Goal: Information Seeking & Learning: Learn about a topic

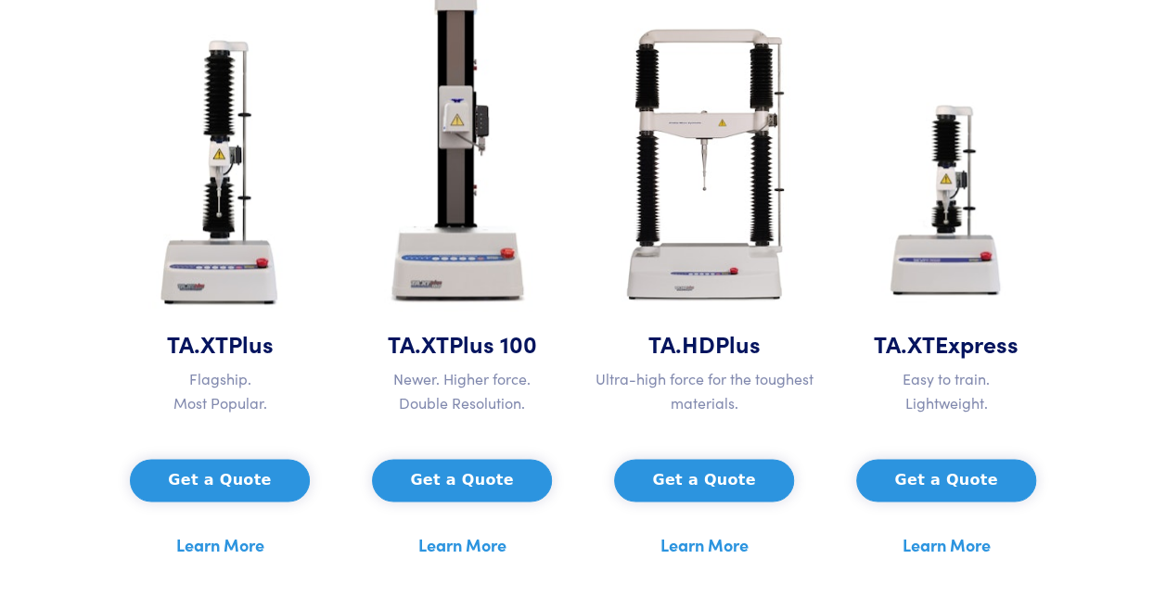
scroll to position [965, 0]
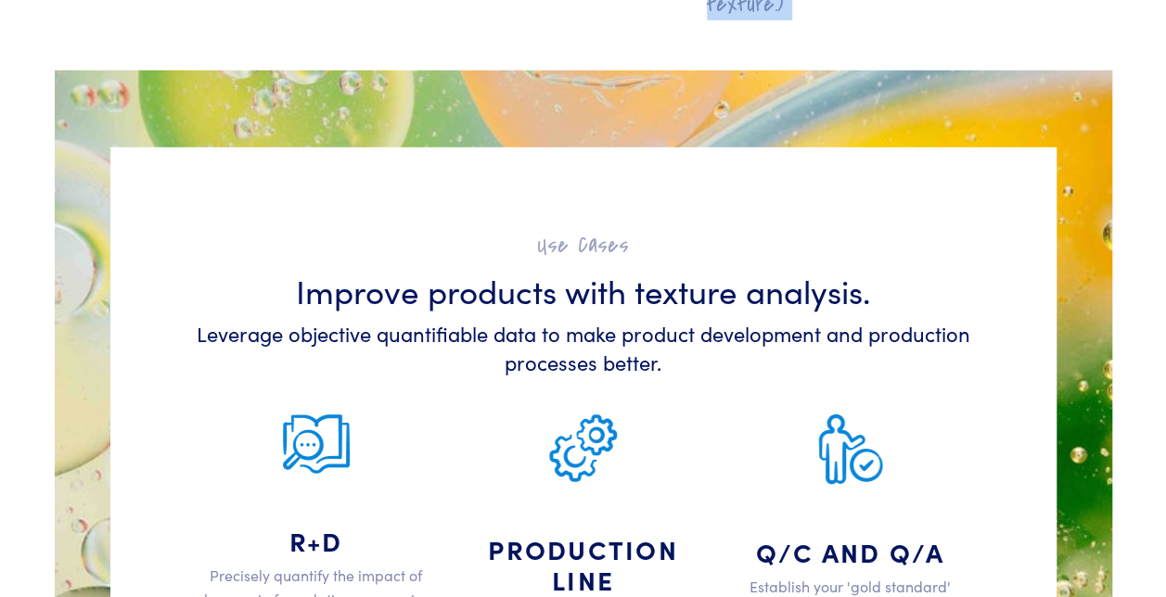
click at [510, 115] on div "Use Cases Improve products with texture analysis. Leverage objective quantifiab…" at bounding box center [583, 484] width 968 height 738
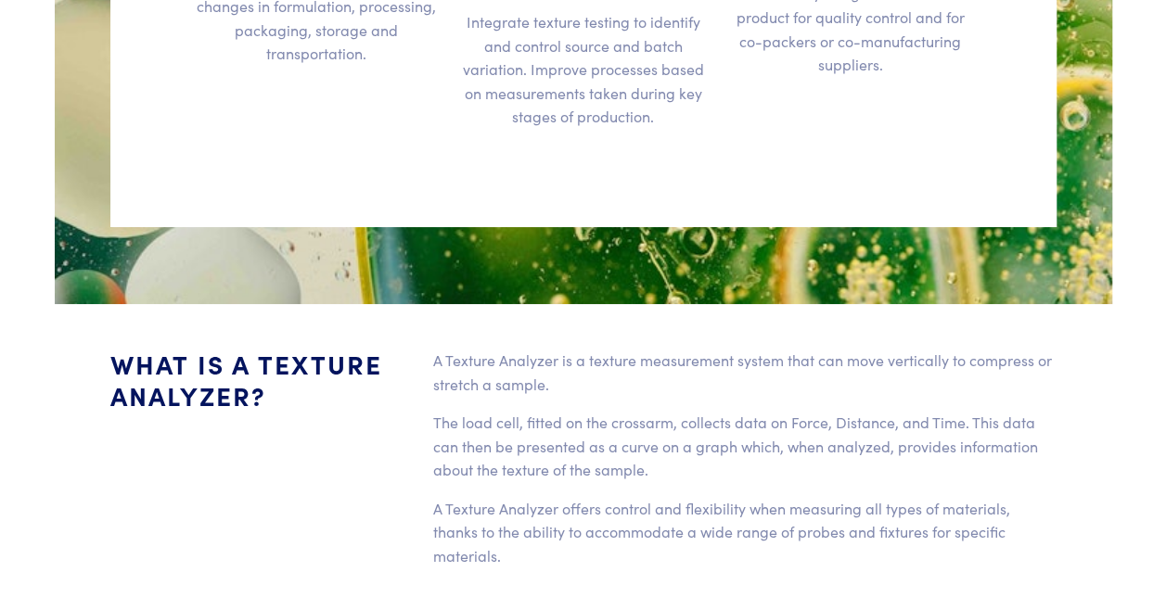
scroll to position [3463, 0]
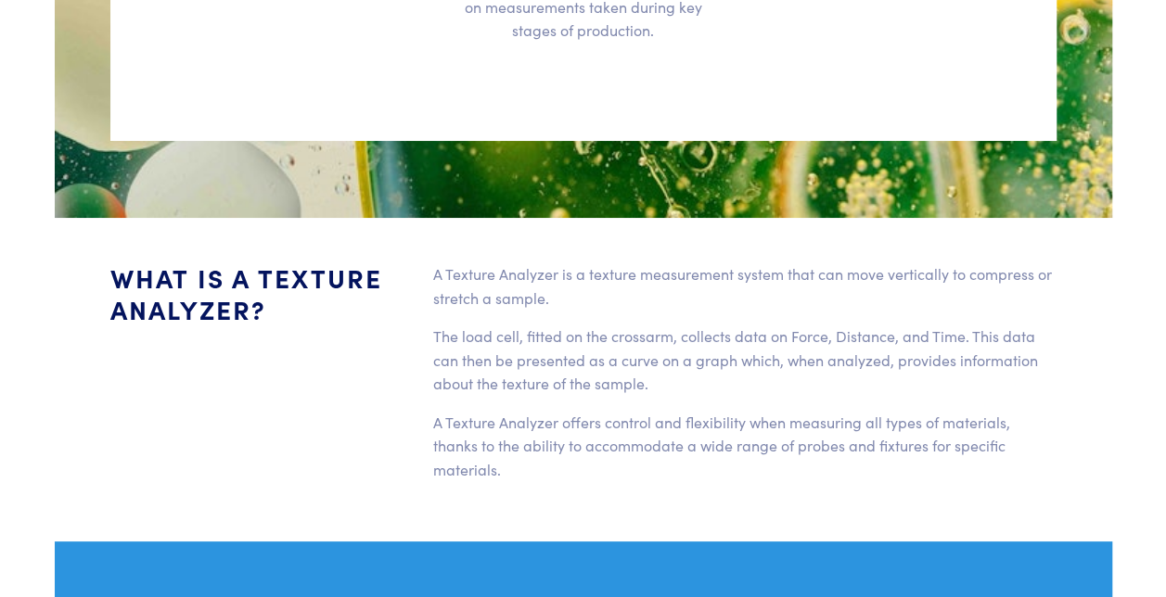
click at [788, 436] on div "A Texture Analyzer is a texture measurement system that can move vertically to …" at bounding box center [745, 380] width 646 height 235
click at [644, 333] on p "The load cell, fitted on the crossarm, collects data on Force, Distance, and Ti…" at bounding box center [744, 360] width 623 height 71
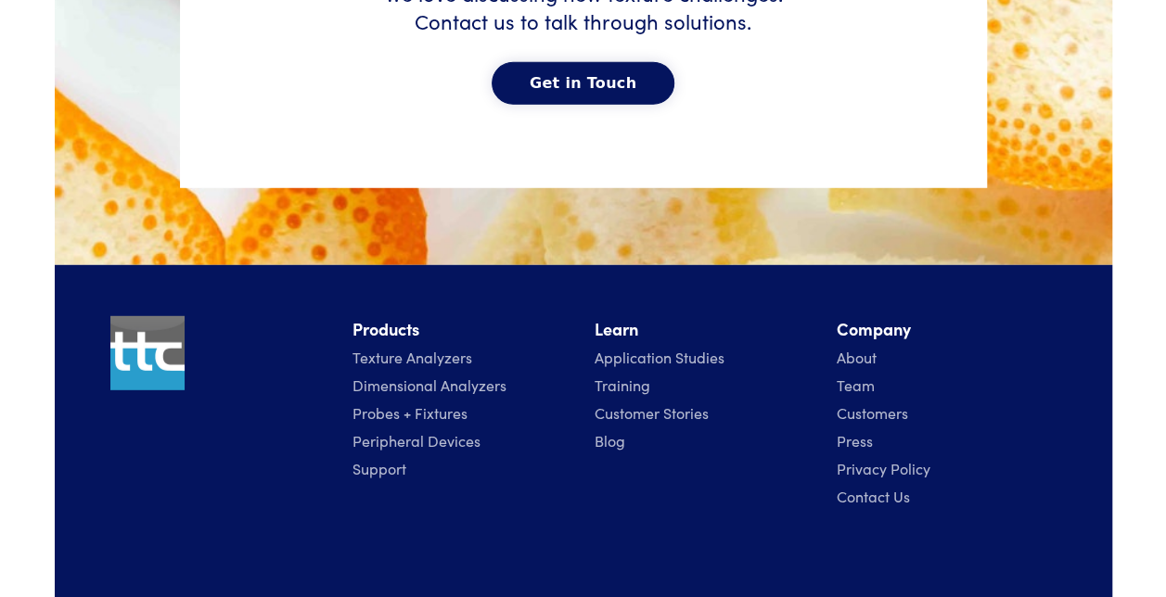
scroll to position [9499, 0]
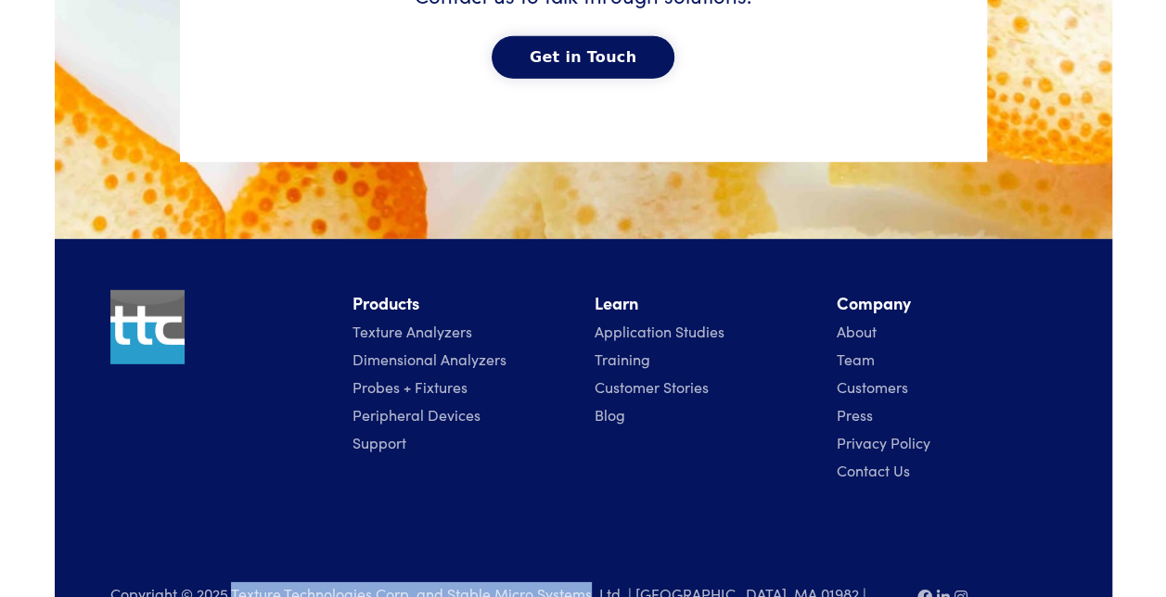
drag, startPoint x: 231, startPoint y: 539, endPoint x: 589, endPoint y: 532, distance: 358.1
click at [589, 583] on p "Copyright © 2025 Texture Technologies Corp. and Stable Micro Systems, Ltd. | [G…" at bounding box center [502, 607] width 785 height 48
copy p "Texture Technologies Corp. and Stable Micro Systems"
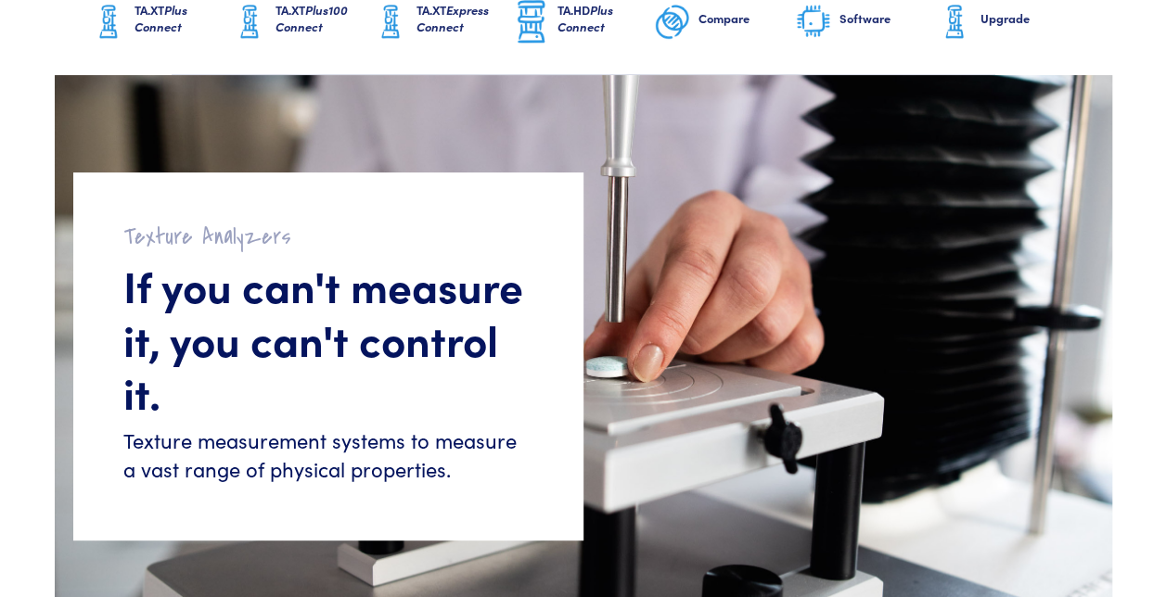
scroll to position [111, 0]
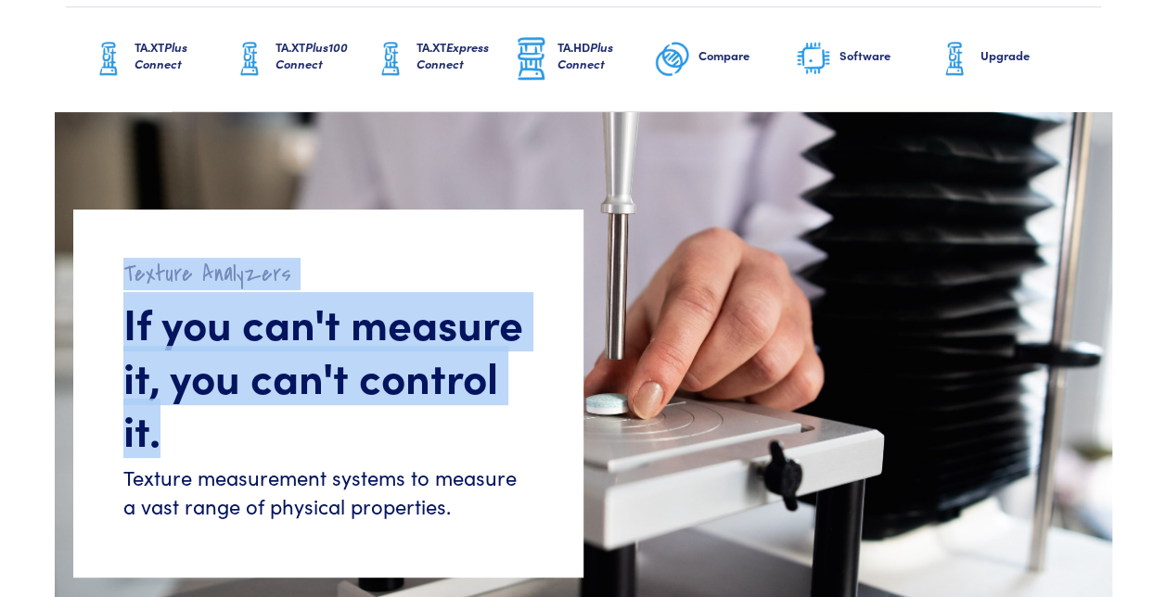
drag, startPoint x: 123, startPoint y: 273, endPoint x: 173, endPoint y: 421, distance: 156.3
click at [173, 421] on div "Texture Analyzers If you can't measure it, you can't control it. Texture measur…" at bounding box center [328, 394] width 510 height 368
copy div "Texture Analyzers If you can't measure it, you can't control it."
click at [403, 266] on h2 "Texture Analyzers" at bounding box center [328, 274] width 410 height 29
drag, startPoint x: 403, startPoint y: 266, endPoint x: 203, endPoint y: 422, distance: 253.8
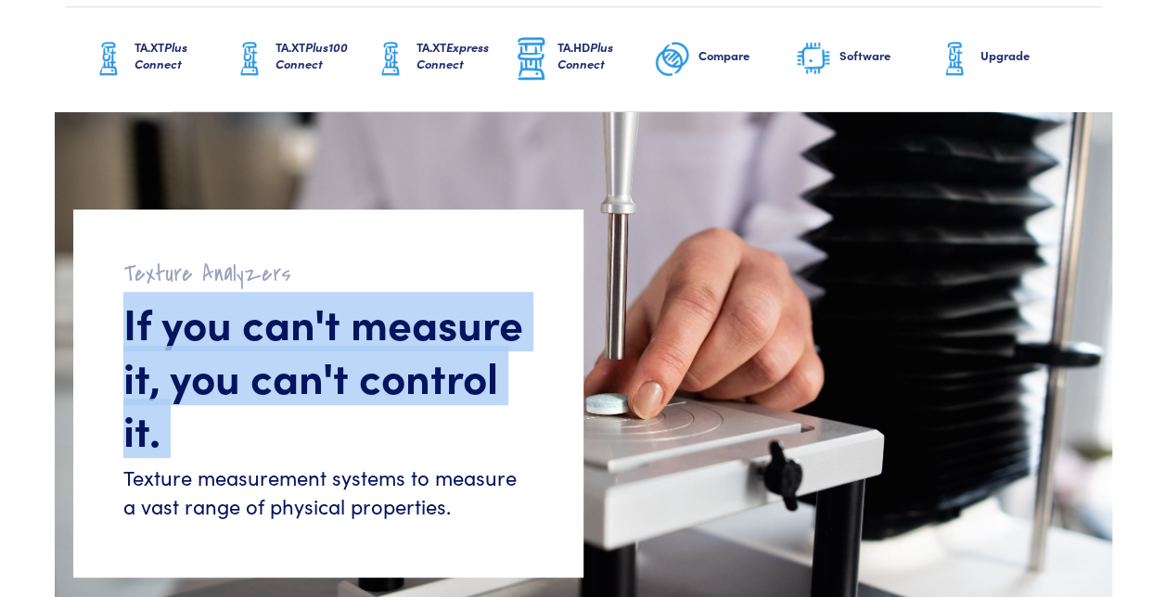
click at [203, 422] on div "Texture Analyzers If you can't measure it, you can't control it. Texture measur…" at bounding box center [328, 394] width 510 height 368
click at [219, 419] on h1 "If you can't measure it, you can't control it." at bounding box center [328, 376] width 410 height 160
drag, startPoint x: 122, startPoint y: 321, endPoint x: 156, endPoint y: 414, distance: 98.6
click at [156, 414] on h1 "If you can't measure it, you can't control it." at bounding box center [328, 376] width 410 height 160
copy h1 "If you can't measure it, you can't control it."
